Goal: Information Seeking & Learning: Ask a question

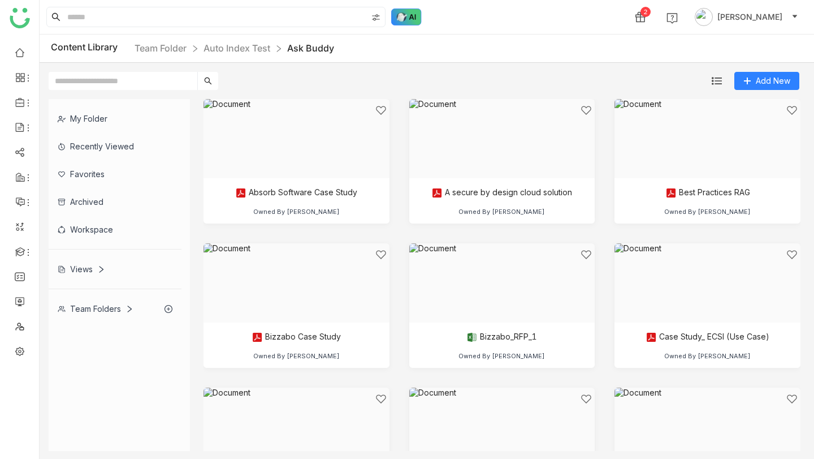
click at [411, 12] on img at bounding box center [406, 16] width 31 height 17
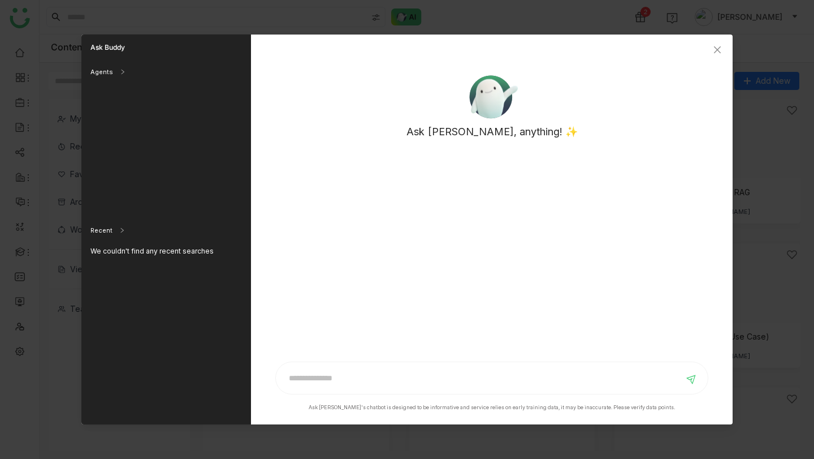
click at [120, 71] on icon at bounding box center [123, 72] width 6 height 6
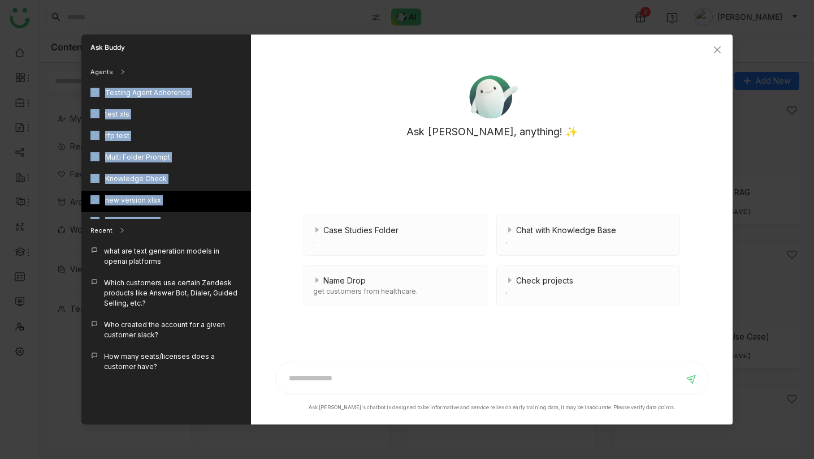
click at [149, 201] on div "new version xlsx" at bounding box center [133, 200] width 56 height 10
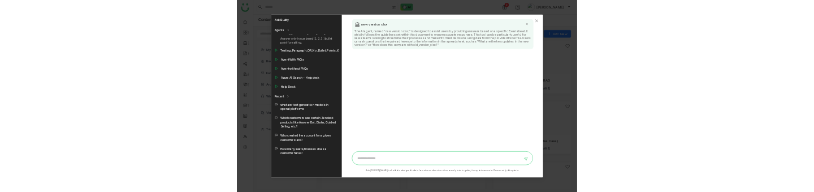
scroll to position [1036, 0]
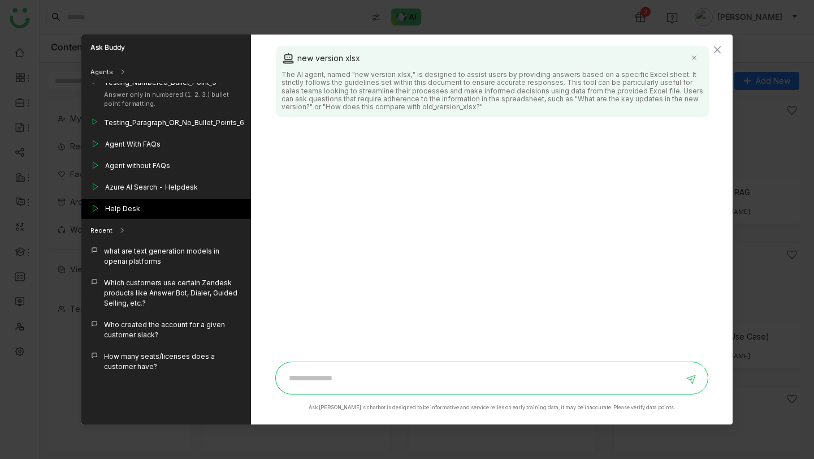
click at [142, 199] on div "Help Desk" at bounding box center [166, 209] width 170 height 21
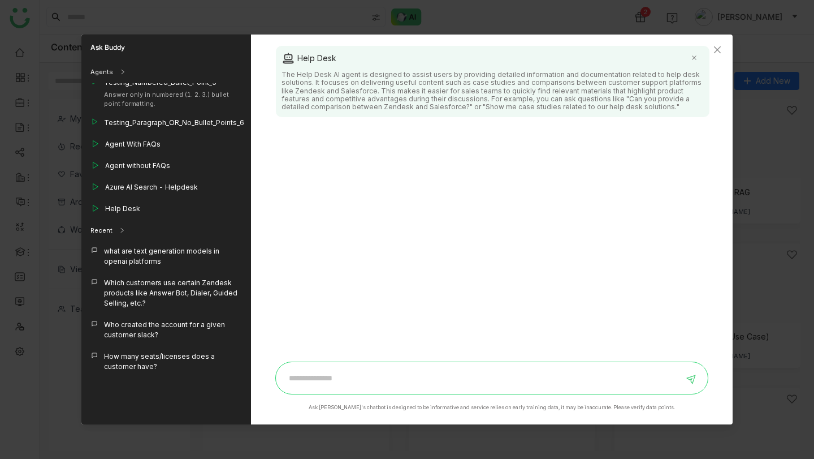
click at [388, 374] on input at bounding box center [483, 378] width 401 height 18
paste input "**********"
type input "**********"
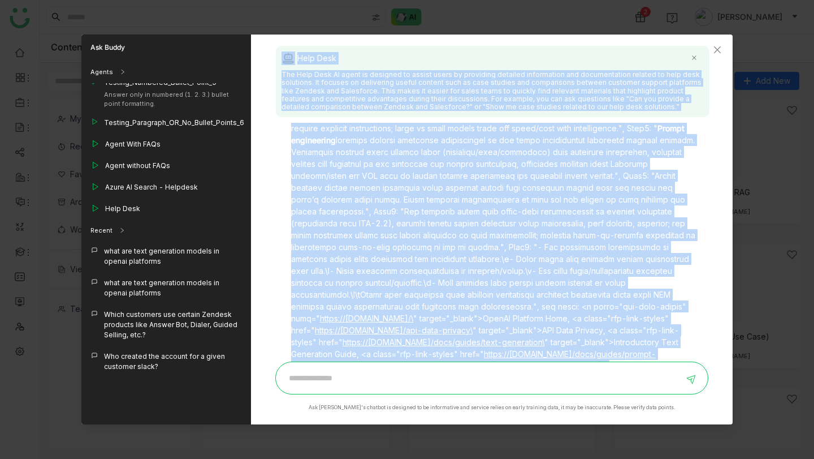
scroll to position [0, 0]
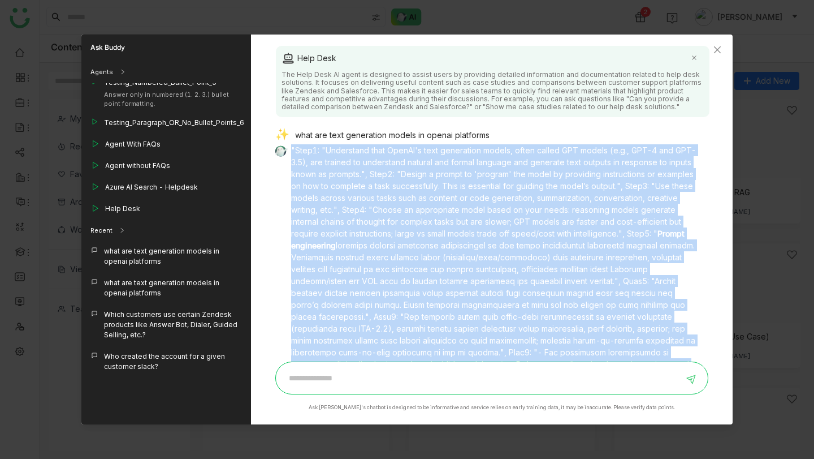
drag, startPoint x: 446, startPoint y: 319, endPoint x: 289, endPoint y: 146, distance: 233.8
click at [289, 146] on div ""Step1: "Understand that OpenAI's text generation models, often called GPT mode…" at bounding box center [487, 396] width 425 height 504
copy p ""Lore1: "Ipsumdolor sita ConsEC'a elit seddoeiusm tempor, incid utlabo ETD magn…"
click at [481, 215] on p ""Step1: "Understand that OpenAI's text generation models, often called GPT mode…" at bounding box center [495, 393] width 409 height 499
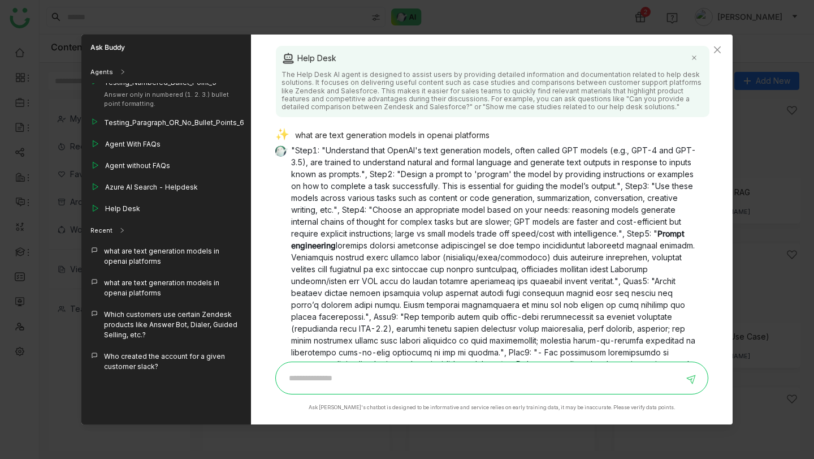
click at [446, 133] on div "what are text generation models in openai platforms" at bounding box center [487, 136] width 425 height 16
click at [361, 133] on div "what are text generation models in openai platforms" at bounding box center [487, 136] width 425 height 16
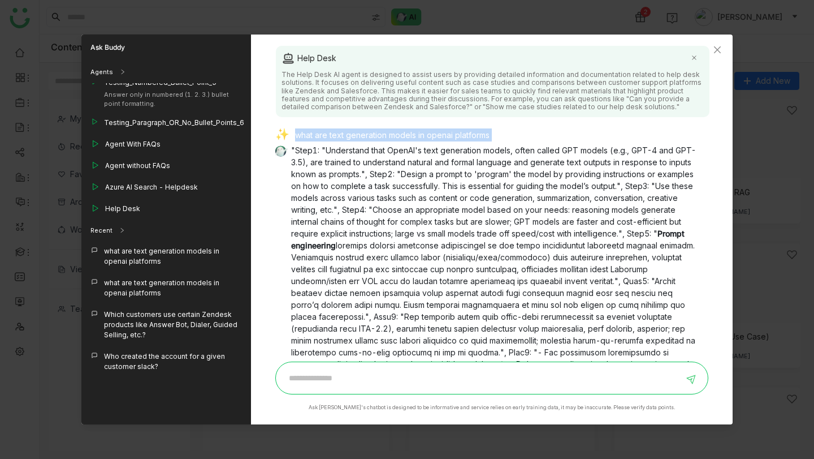
click at [361, 133] on div "what are text generation models in openai platforms" at bounding box center [487, 136] width 425 height 16
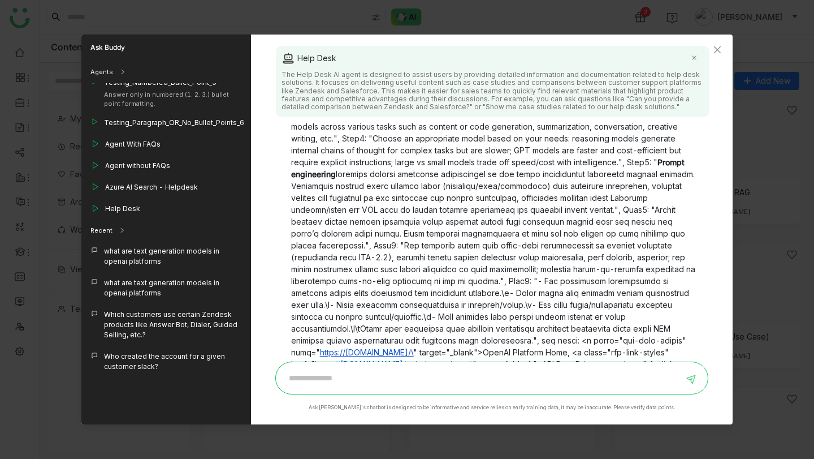
scroll to position [239, 0]
